Goal: Information Seeking & Learning: Learn about a topic

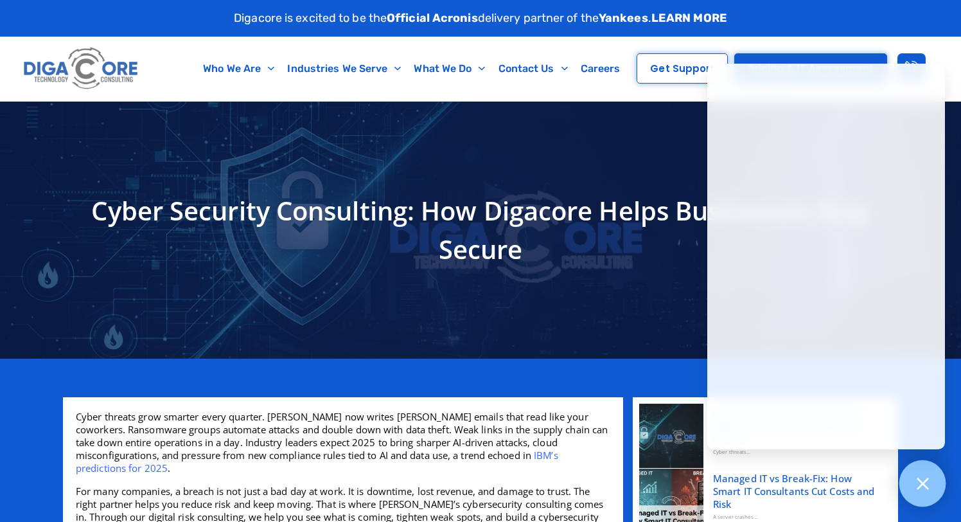
click at [933, 488] on div at bounding box center [923, 483] width 47 height 47
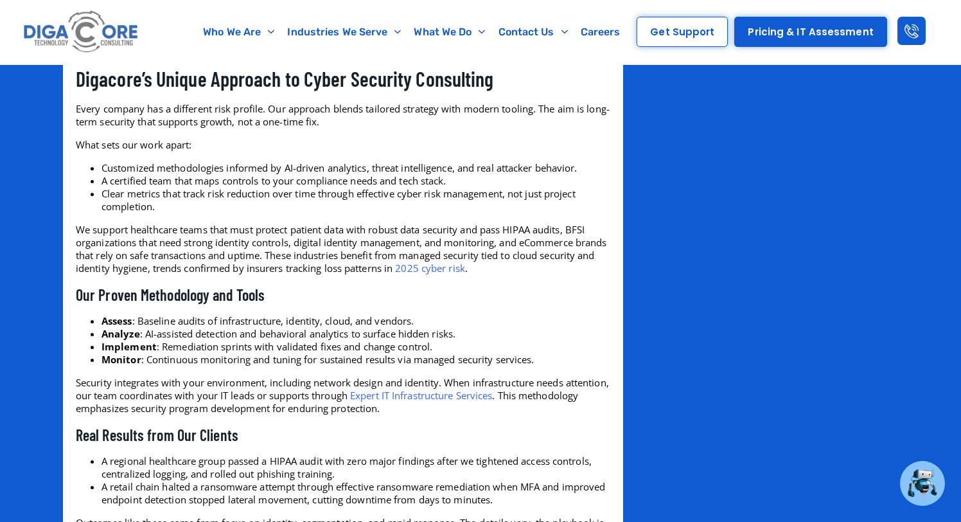
scroll to position [1801, 0]
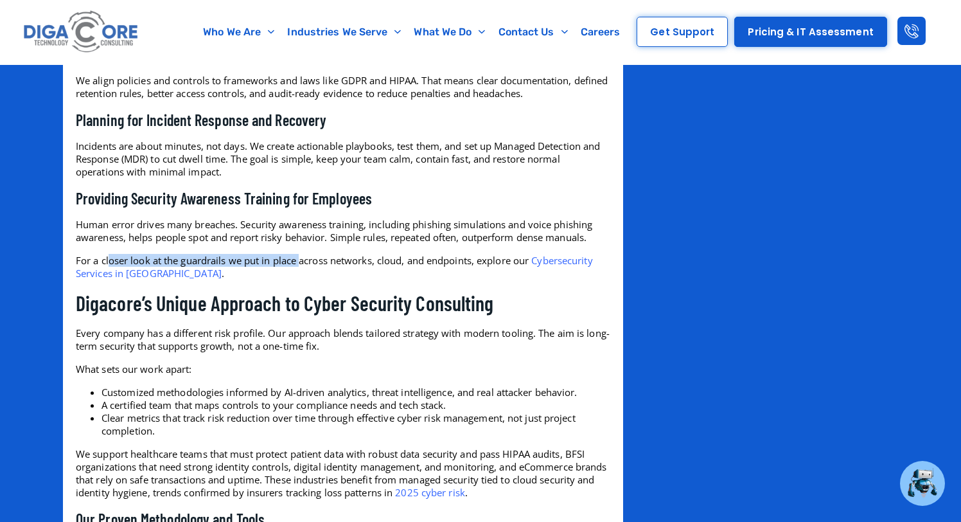
drag, startPoint x: 114, startPoint y: 256, endPoint x: 307, endPoint y: 257, distance: 192.2
click at [305, 256] on span "For a closer look at the guardrails we put in place across networks, cloud, and…" at bounding box center [302, 260] width 453 height 13
click at [219, 264] on span "For a closer look at the guardrails we put in place across networks, cloud, and…" at bounding box center [302, 260] width 453 height 13
click at [575, 257] on span "Cybersecurity Services in NJ" at bounding box center [334, 267] width 517 height 26
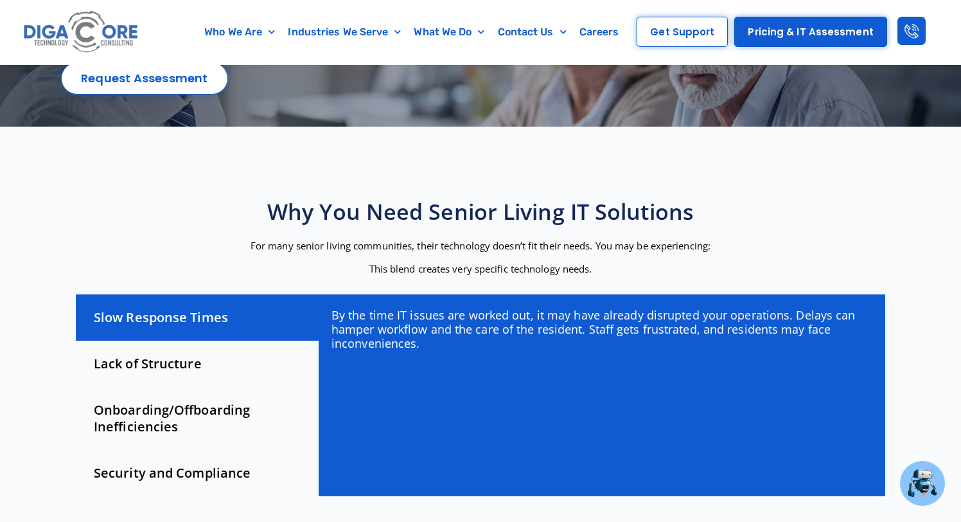
scroll to position [184, 0]
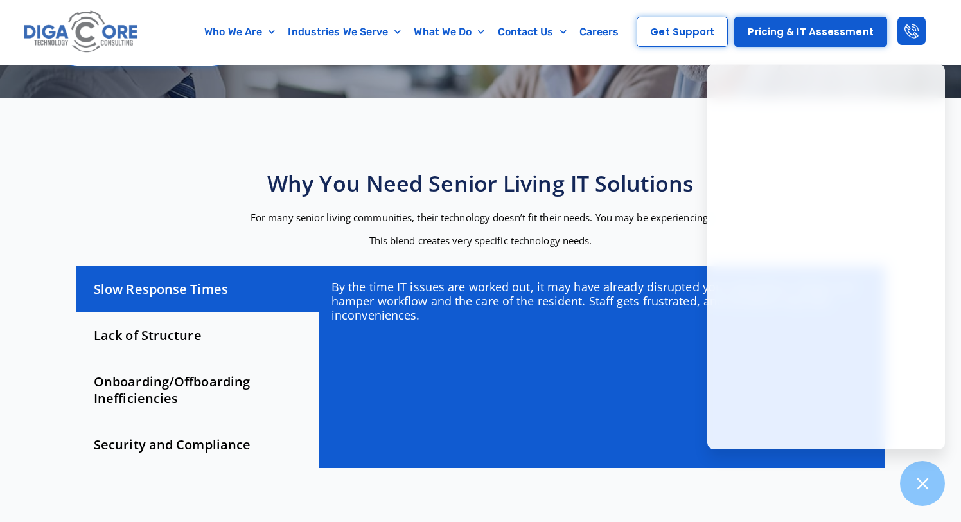
click at [895, 469] on div "Why You Need Senior Living IT Solutions For many senior living communities, the…" at bounding box center [480, 321] width 835 height 317
click at [915, 467] on div at bounding box center [923, 483] width 47 height 47
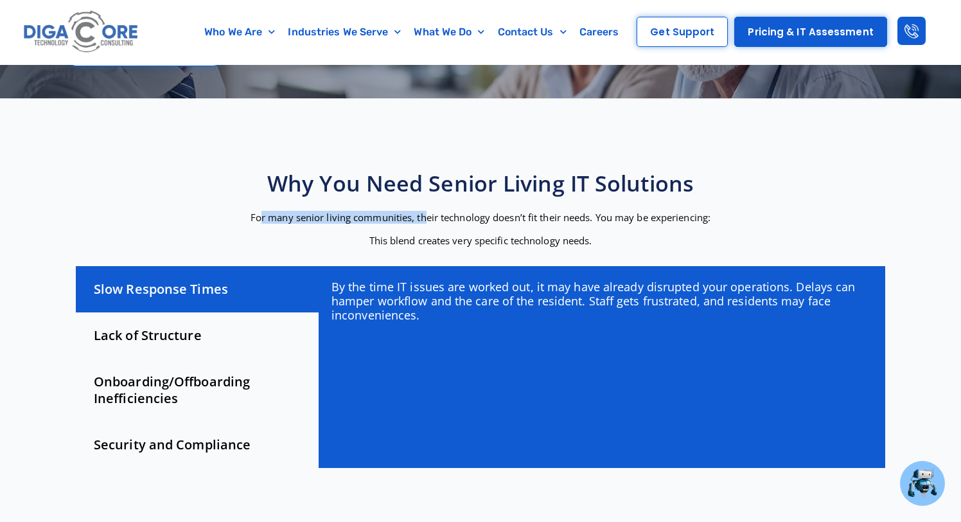
drag, startPoint x: 260, startPoint y: 213, endPoint x: 422, endPoint y: 213, distance: 161.3
click at [422, 213] on span "For many senior living communities, their technology doesn’t fit their needs. Y…" at bounding box center [481, 217] width 460 height 13
drag, startPoint x: 374, startPoint y: 237, endPoint x: 517, endPoint y: 237, distance: 143.3
click at [517, 237] on span "This blend creates very specific technology needs." at bounding box center [481, 240] width 223 height 13
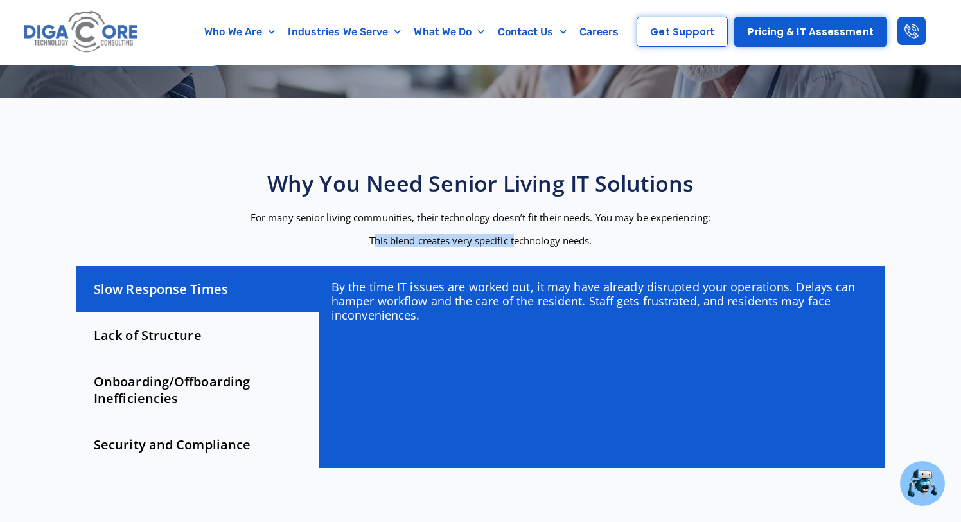
click at [517, 237] on span "This blend creates very specific technology needs." at bounding box center [481, 240] width 223 height 13
click at [192, 326] on div "Lack of Structure" at bounding box center [197, 335] width 243 height 46
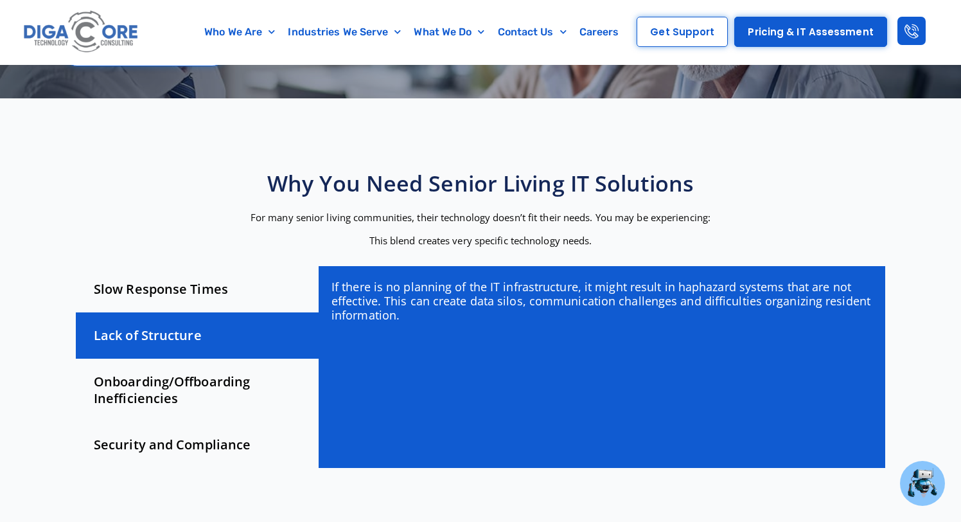
click at [160, 374] on div "Onboarding/Offboarding Inefficiencies" at bounding box center [197, 390] width 243 height 63
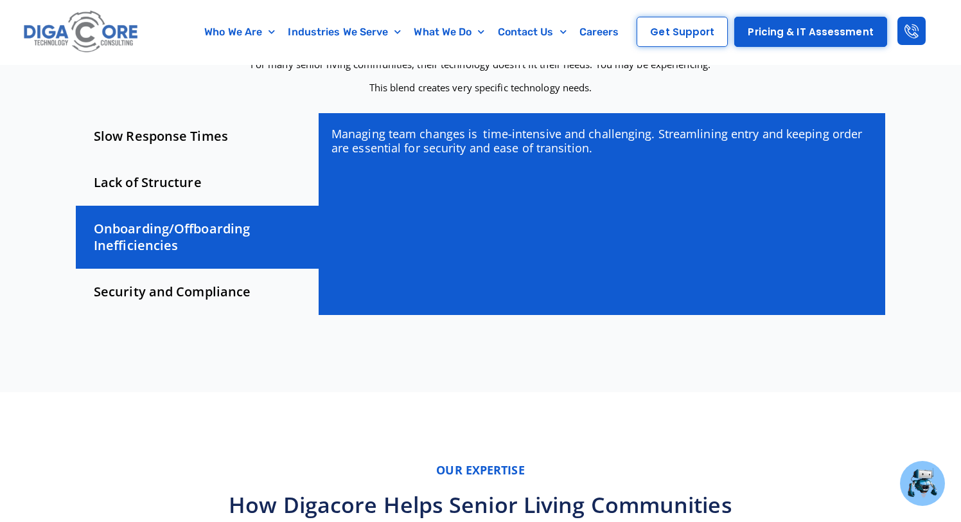
click at [190, 294] on div "Security and Compliance" at bounding box center [197, 292] width 243 height 46
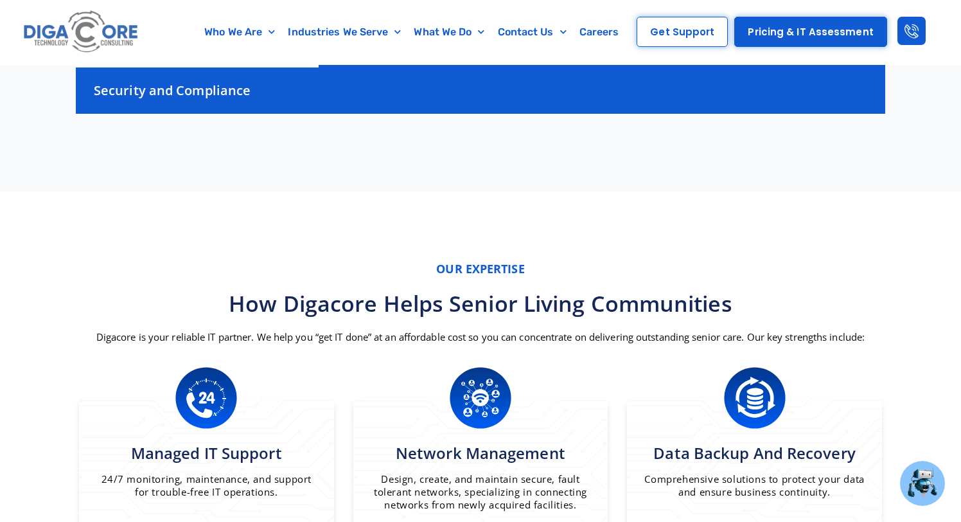
scroll to position [0, 0]
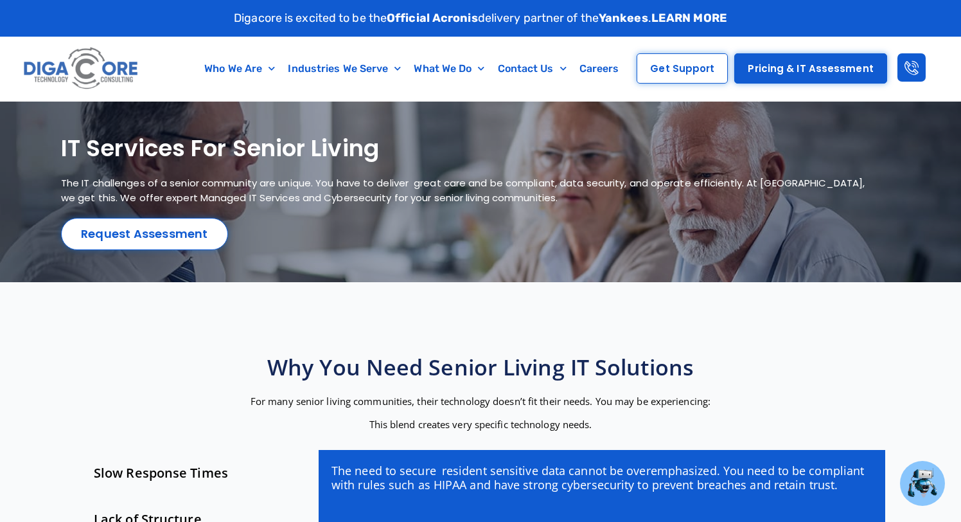
click at [91, 70] on img at bounding box center [81, 68] width 121 height 51
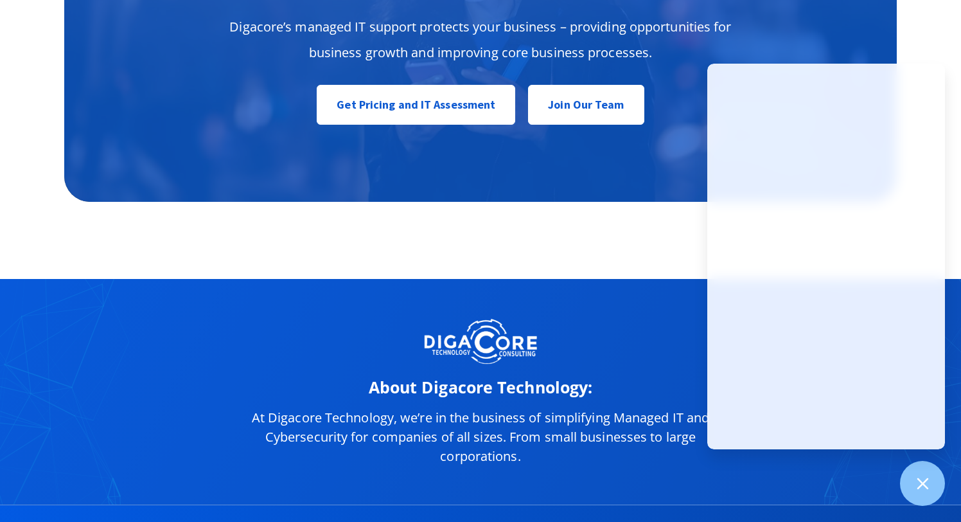
scroll to position [6269, 0]
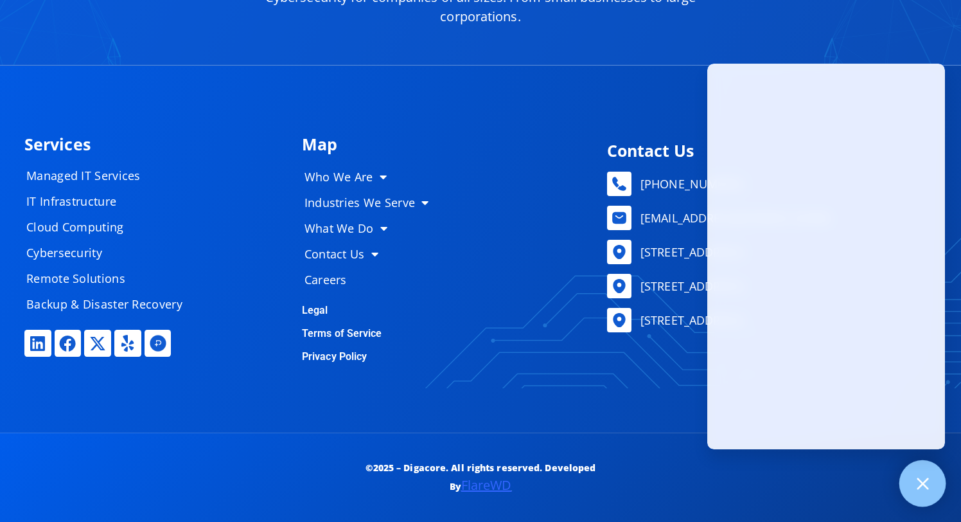
click at [936, 485] on div at bounding box center [923, 483] width 47 height 47
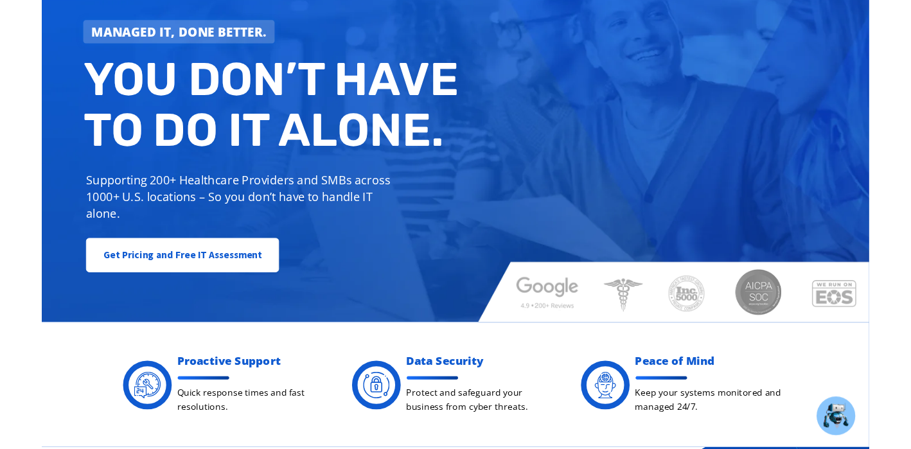
scroll to position [0, 0]
